Goal: Check status: Check status

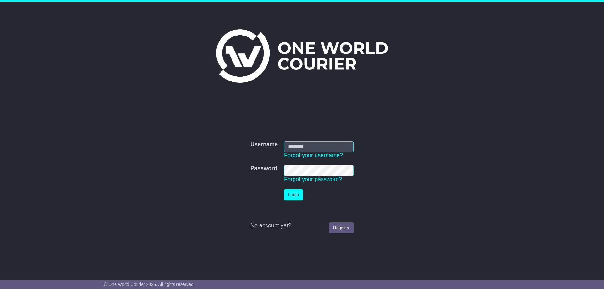
type input "**********"
click at [295, 193] on button "Login" at bounding box center [293, 194] width 19 height 11
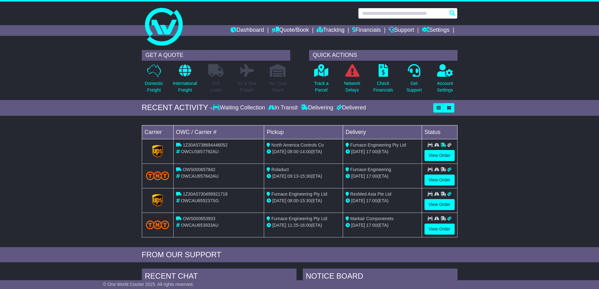
click at [394, 14] on input "text" at bounding box center [407, 13] width 99 height 11
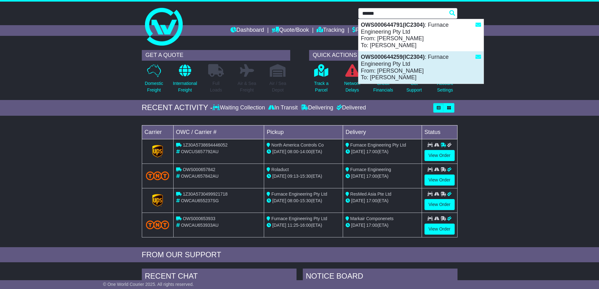
click at [399, 66] on div "OWS000644259(IC2304) : Furnace Engineering Pty Ltd From: Viraj Dissanayake To: …" at bounding box center [421, 67] width 125 height 32
type input "**********"
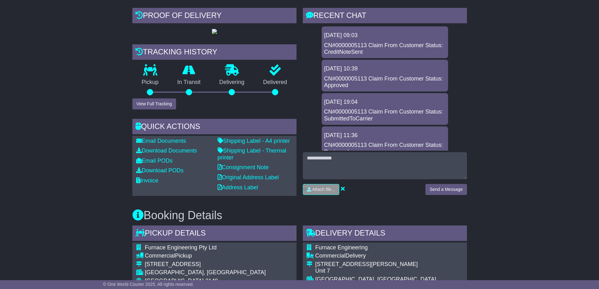
scroll to position [157, 0]
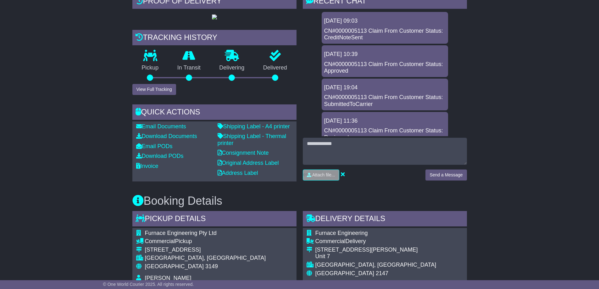
drag, startPoint x: 467, startPoint y: 39, endPoint x: 468, endPoint y: 49, distance: 10.4
click at [468, 49] on div "RECENT CHAT Loading... No messages 10 Oct 2025 09:03 CN#0000005113 Claim From C…" at bounding box center [385, 89] width 171 height 192
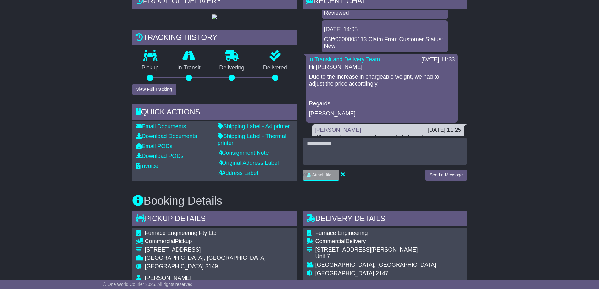
scroll to position [123, 0]
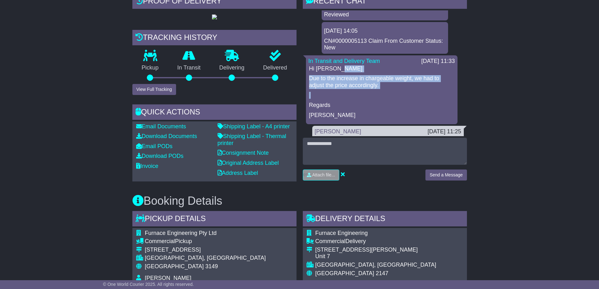
drag, startPoint x: 467, startPoint y: 90, endPoint x: 466, endPoint y: 62, distance: 28.0
click at [466, 66] on div "Loading... No messages 10 Oct 2025 09:03 CN#0000005113 Claim From Customer Stat…" at bounding box center [385, 73] width 164 height 126
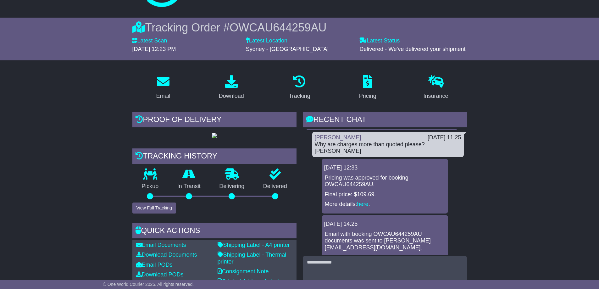
scroll to position [0, 0]
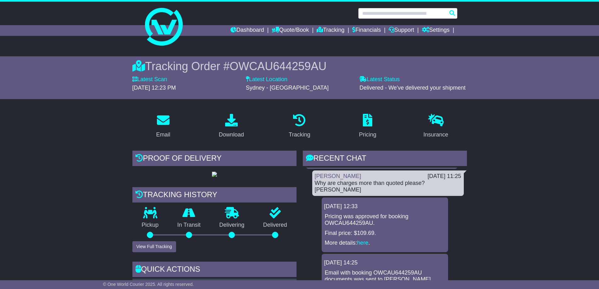
drag, startPoint x: 395, startPoint y: 14, endPoint x: 387, endPoint y: 8, distance: 10.3
click at [394, 14] on input "text" at bounding box center [407, 13] width 99 height 11
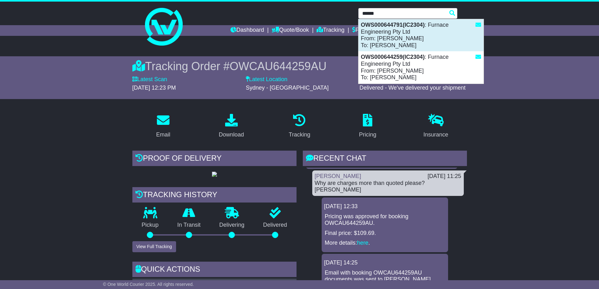
click at [388, 31] on div "OWS000644791(IC2304) : Furnace Engineering Pty Ltd From: Adeline Cheah To: Jame…" at bounding box center [421, 35] width 125 height 32
type input "**********"
